Goal: Download file/media

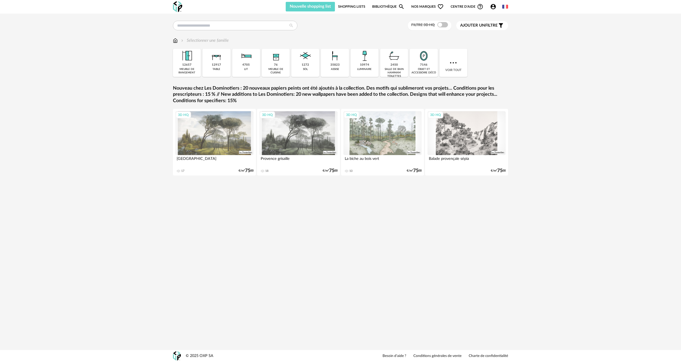
click at [176, 40] on img at bounding box center [175, 40] width 5 height 6
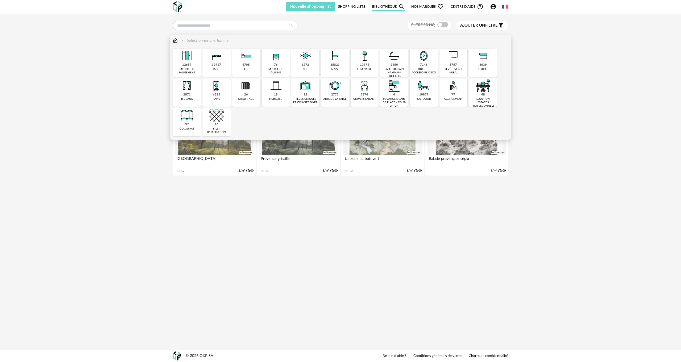
click at [272, 64] on div "76 meuble de cuisine" at bounding box center [276, 63] width 28 height 28
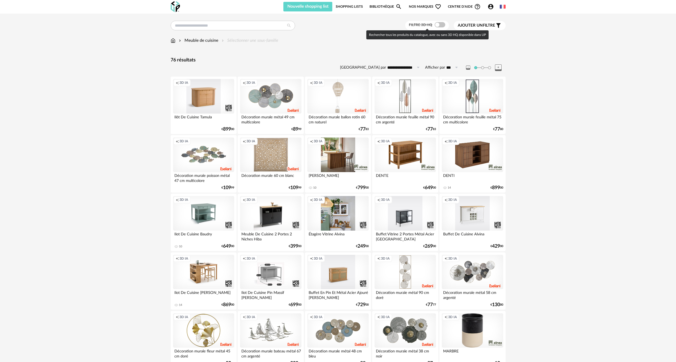
click at [443, 23] on span at bounding box center [440, 24] width 11 height 5
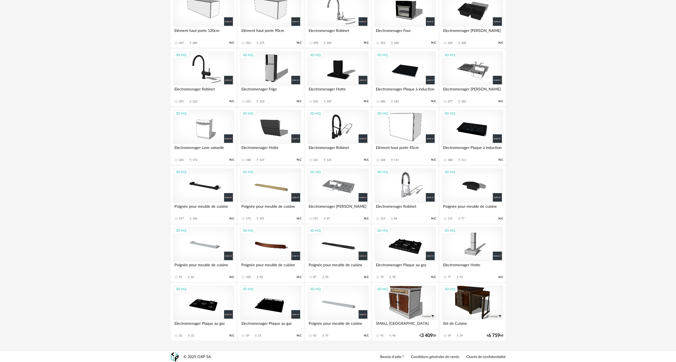
scroll to position [321, 0]
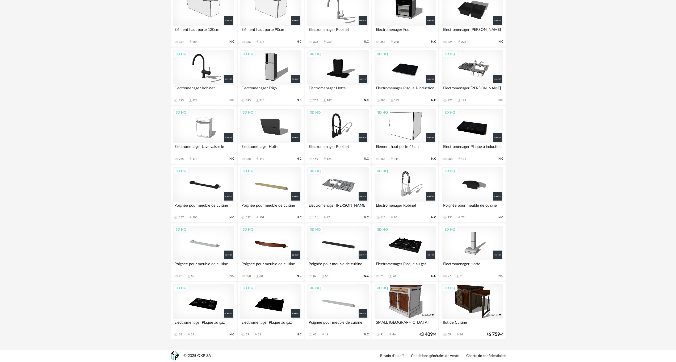
click at [481, 71] on div "3D HQ" at bounding box center [472, 67] width 61 height 35
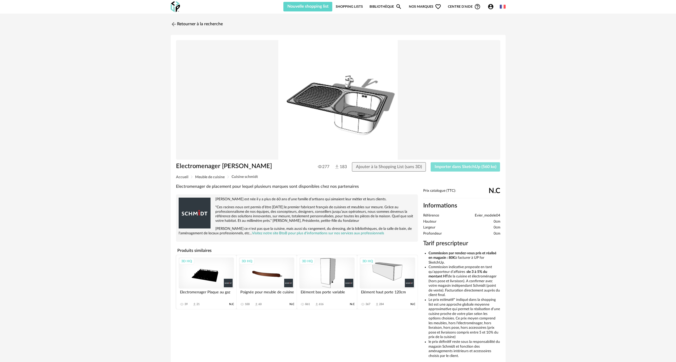
click at [458, 165] on span "Importer dans SketchUp (560 ko)" at bounding box center [466, 167] width 62 height 4
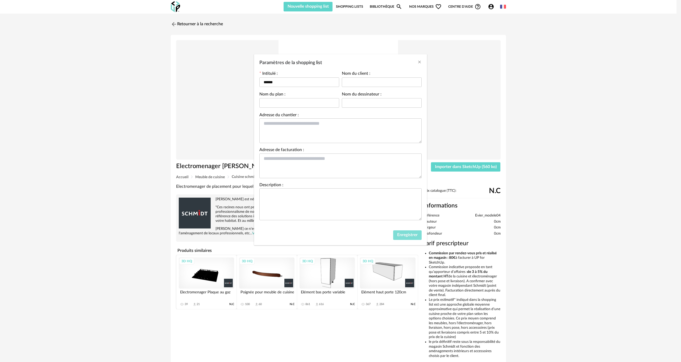
click at [408, 233] on span "Enregistrer" at bounding box center [407, 235] width 20 height 4
